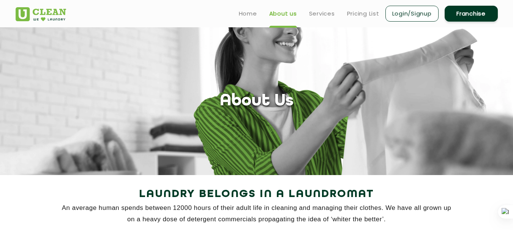
click at [513, 0] on html "Home About us Services Pricing List Login/Signup Franchise Home About us Franch…" at bounding box center [256, 115] width 513 height 230
click at [247, 13] on link "Home" at bounding box center [248, 13] width 18 height 9
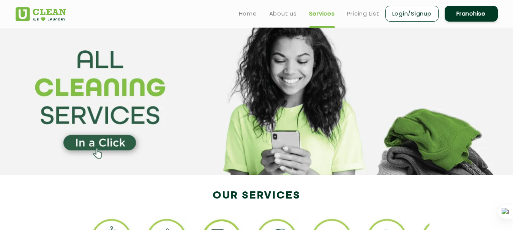
drag, startPoint x: 513, startPoint y: 14, endPoint x: 517, endPoint y: 29, distance: 15.8
click at [513, 29] on html "Home About us Services Pricing List Login/Signup Franchise Home About us Franch…" at bounding box center [256, 115] width 513 height 230
